Goal: Use online tool/utility: Utilize a website feature to perform a specific function

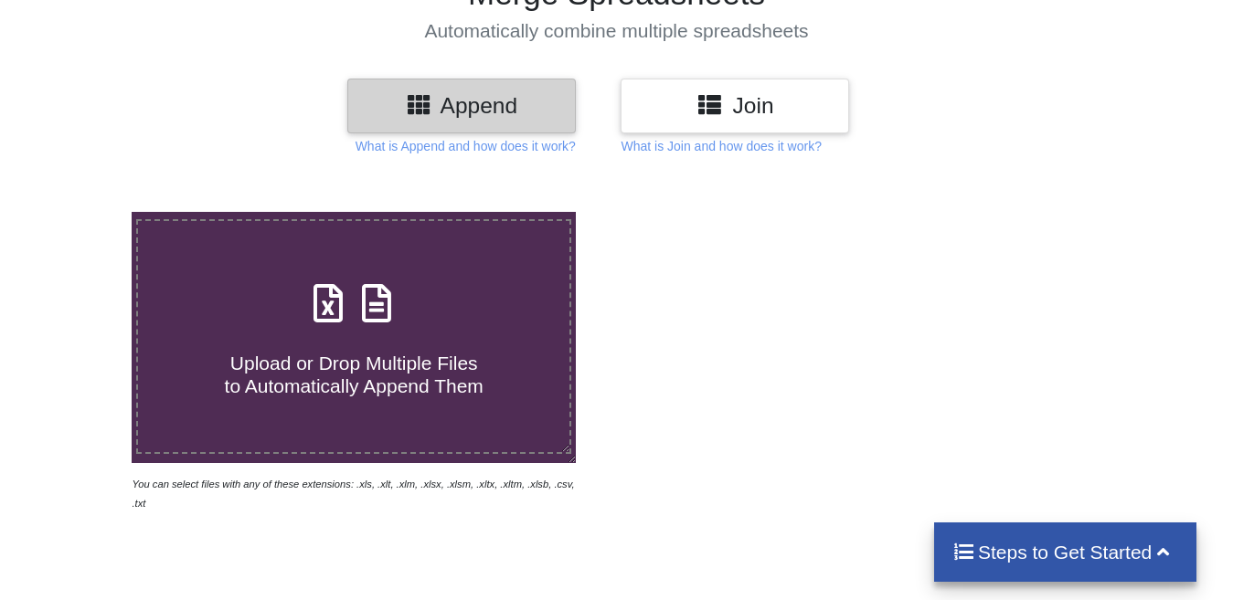
scroll to position [183, 0]
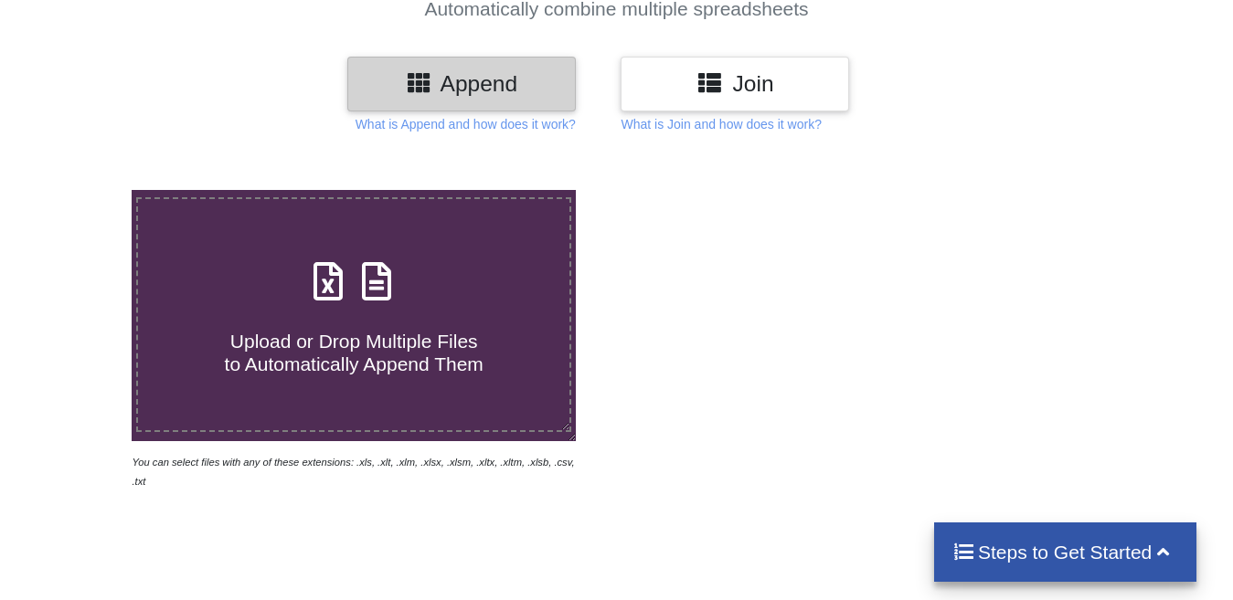
click at [349, 353] on span "Upload or Drop Multiple Files to Automatically Append Them" at bounding box center [354, 353] width 259 height 44
click at [82, 190] on input "Upload or Drop Multiple Files to Automatically Append Them" at bounding box center [82, 190] width 0 height 0
type input "C:\fakepath\ALL EMI RECEIVE - [DATE].csv"
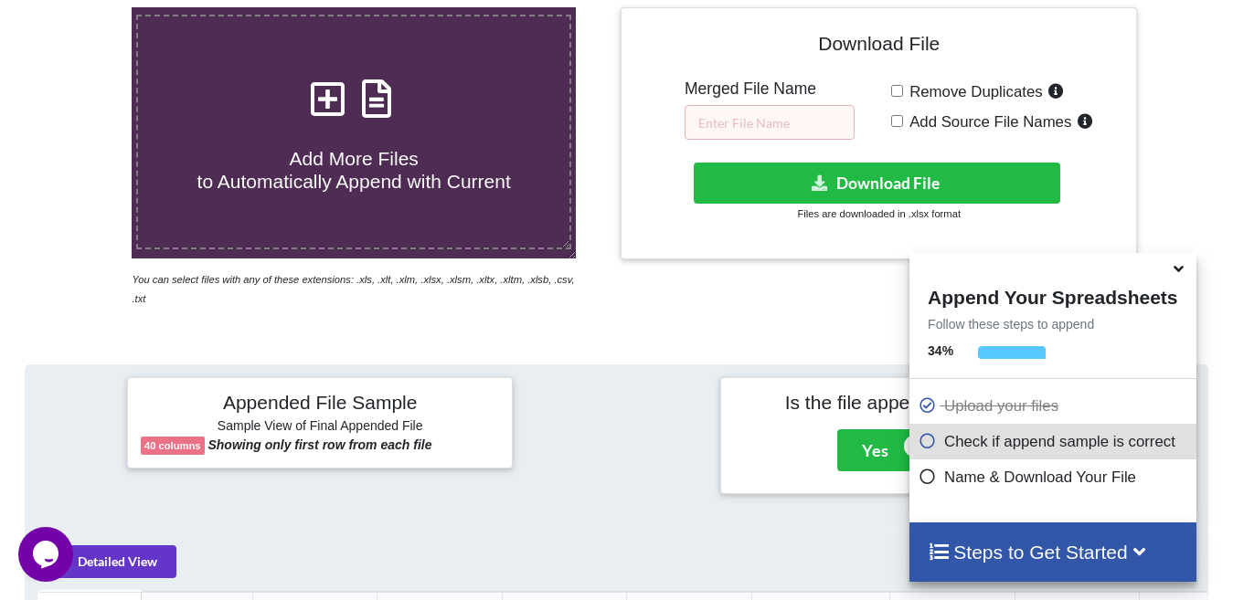
scroll to position [710, 0]
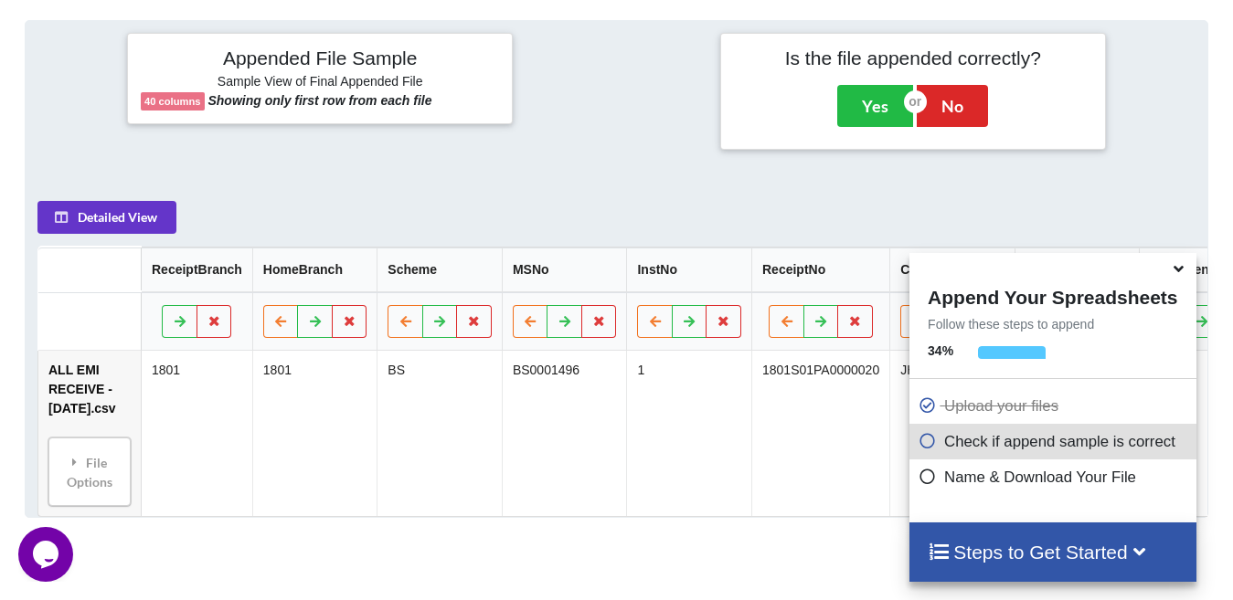
click at [1182, 270] on icon at bounding box center [1178, 266] width 19 height 16
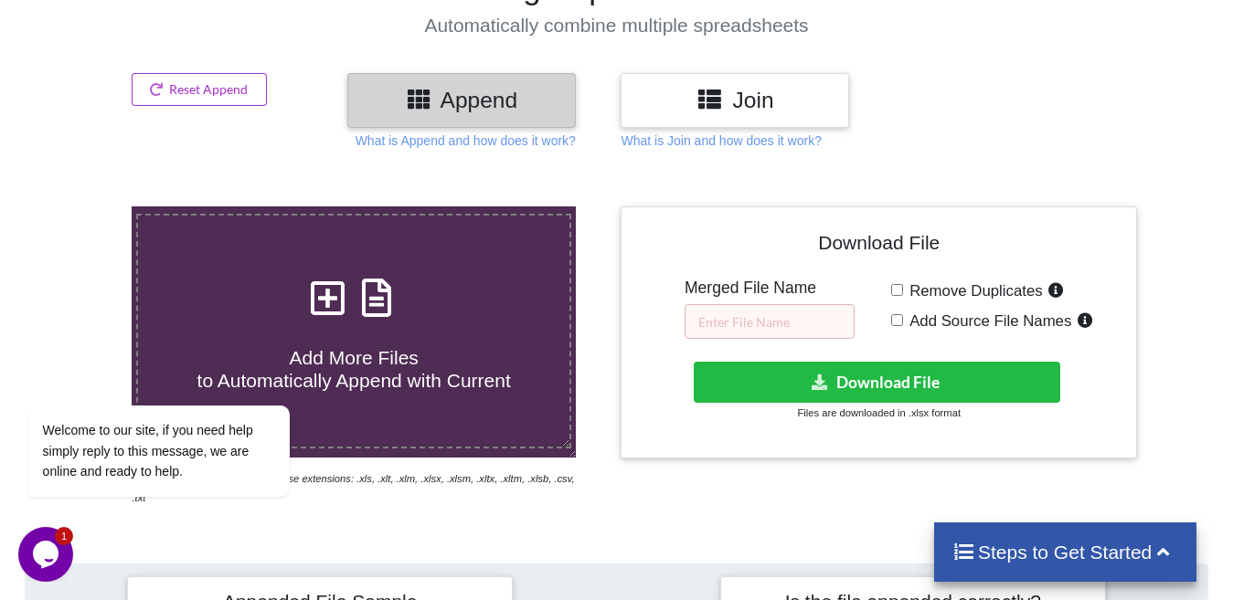
scroll to position [183, 0]
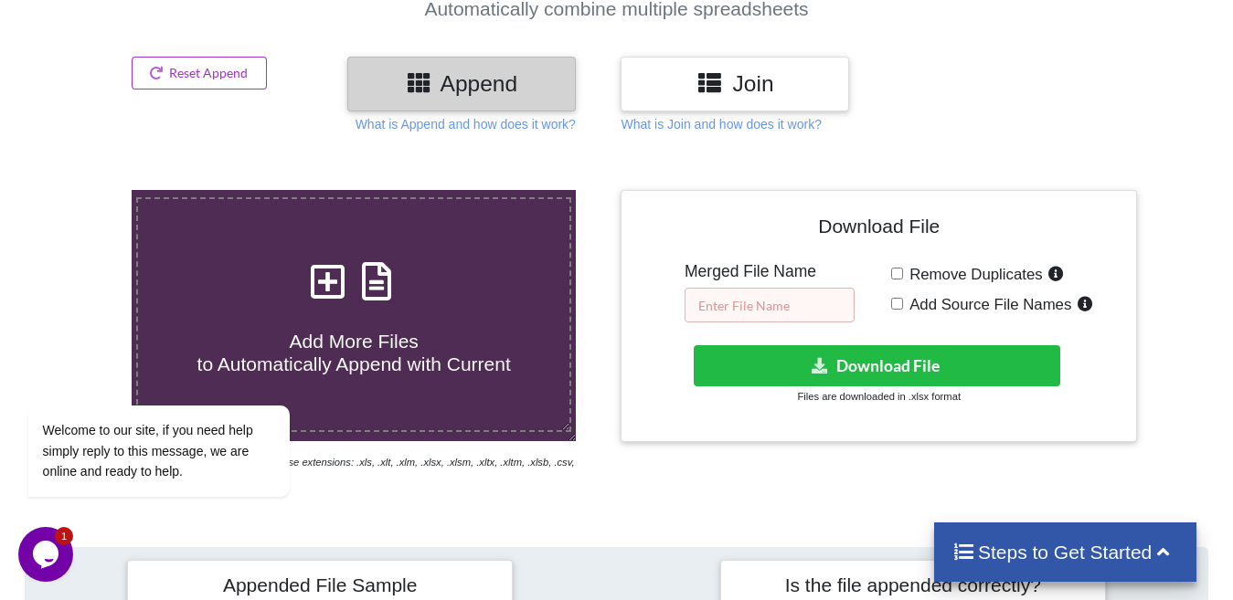
click at [756, 300] on input "text" at bounding box center [769, 305] width 170 height 35
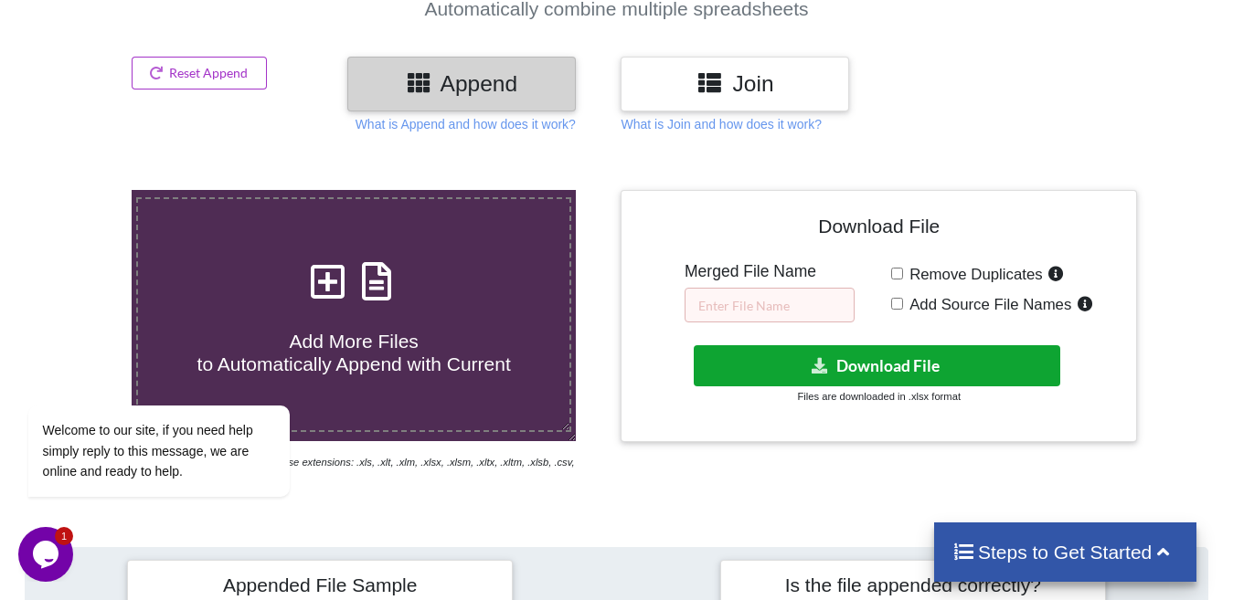
click at [914, 358] on button "Download File" at bounding box center [877, 365] width 366 height 41
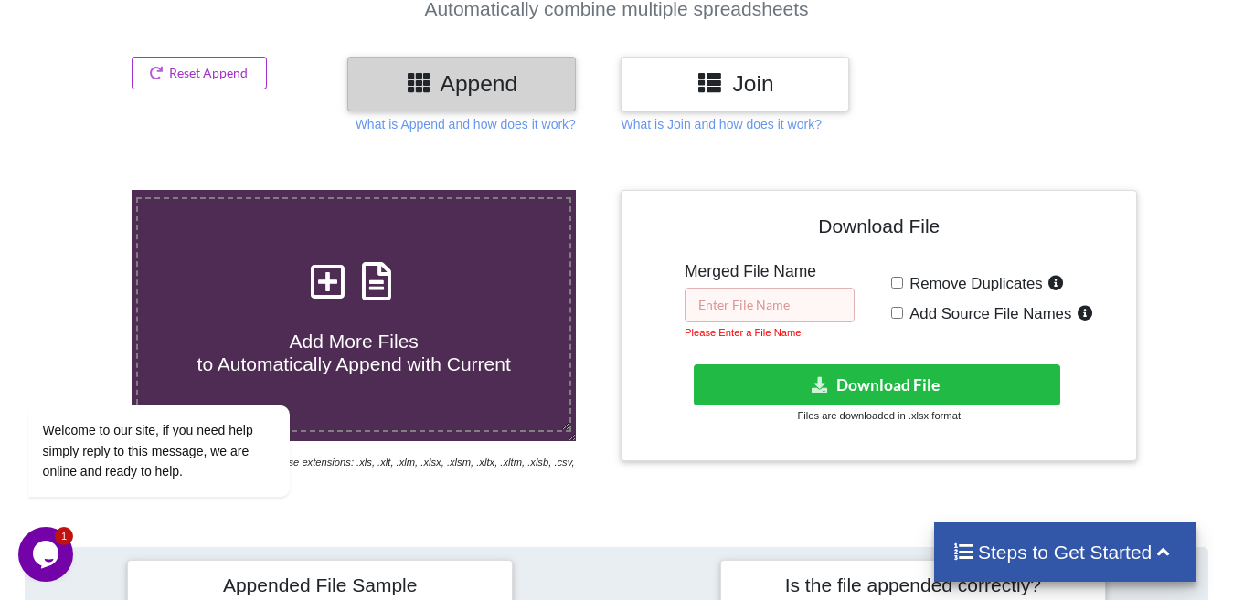
click at [713, 311] on input "text" at bounding box center [769, 305] width 170 height 35
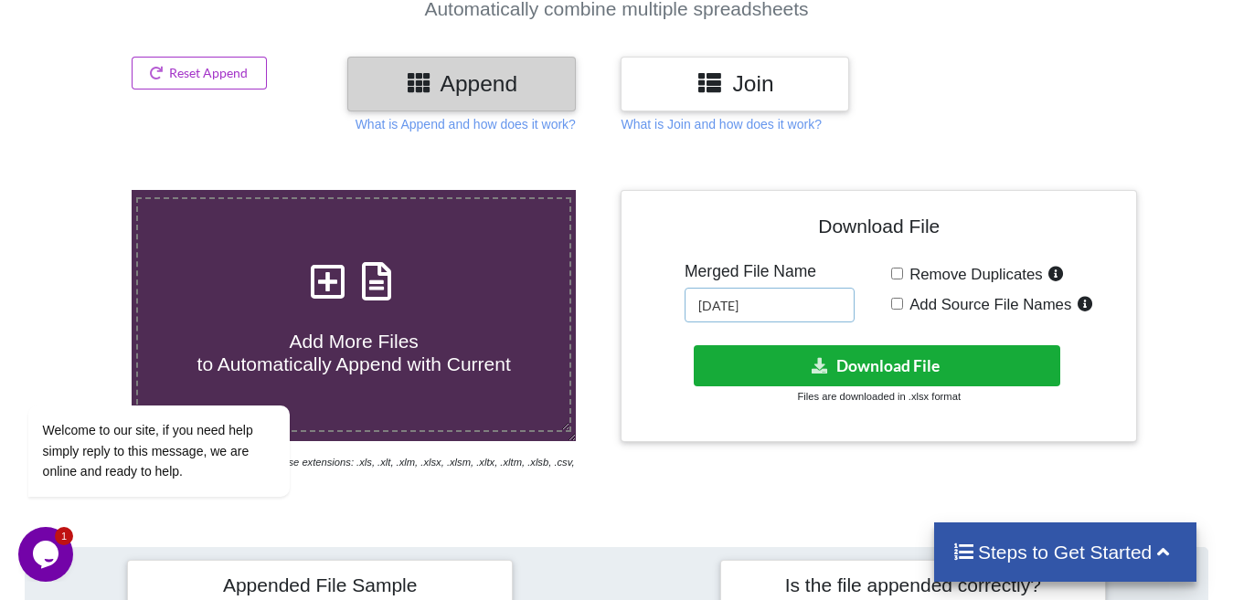
type input "[DATE]"
click at [917, 364] on button "Download File" at bounding box center [877, 365] width 366 height 41
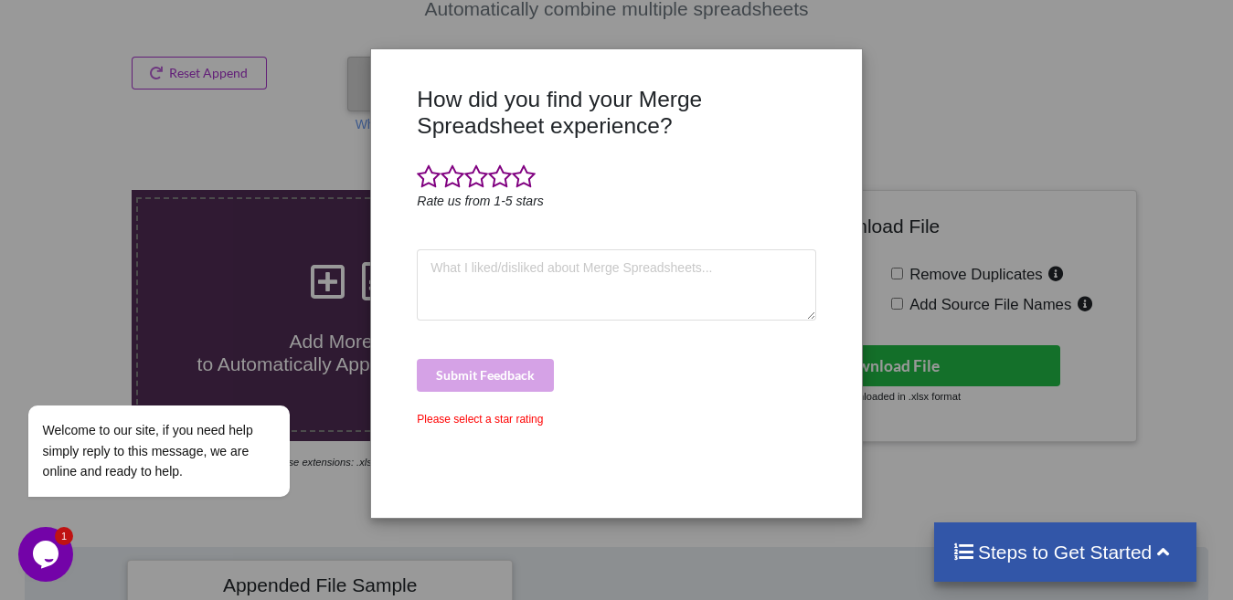
click at [494, 157] on div "How did you find your Merge Spreadsheet experience? Rate us from 1-5 stars Subm…" at bounding box center [616, 295] width 408 height 419
